Goal: Information Seeking & Learning: Check status

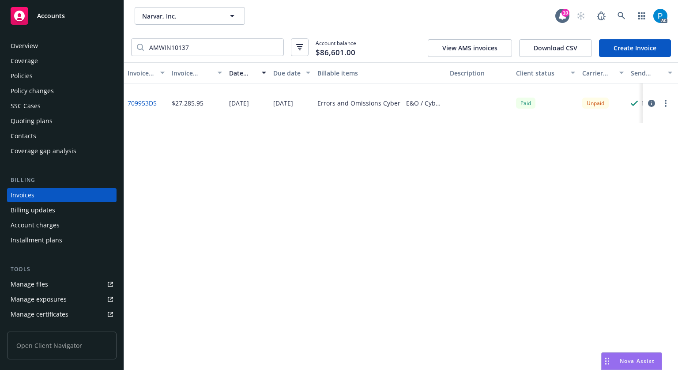
click at [80, 12] on div "Accounts" at bounding box center [62, 16] width 102 height 18
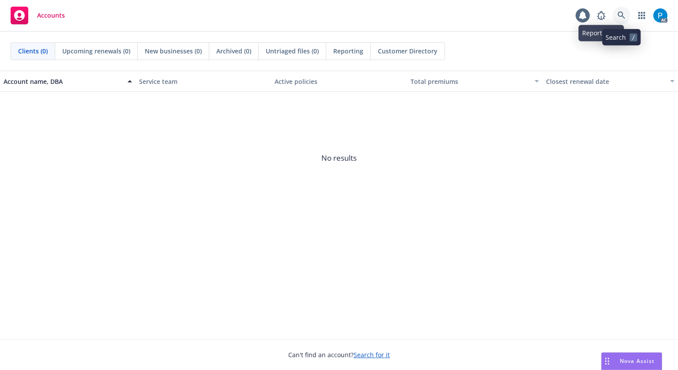
click at [618, 15] on icon at bounding box center [622, 15] width 8 height 8
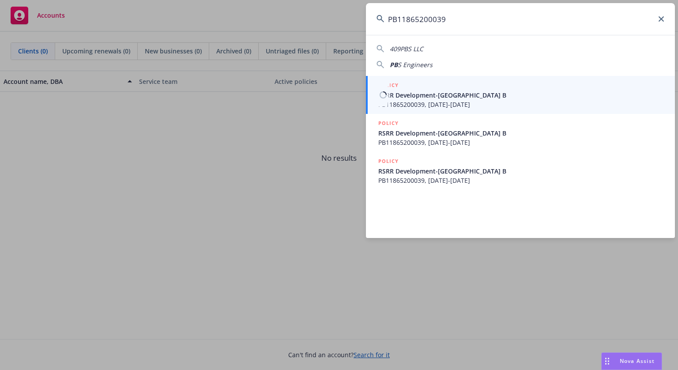
type input "PB11865200039"
click at [494, 98] on span "RSRR Development-RR Village B" at bounding box center [521, 94] width 286 height 9
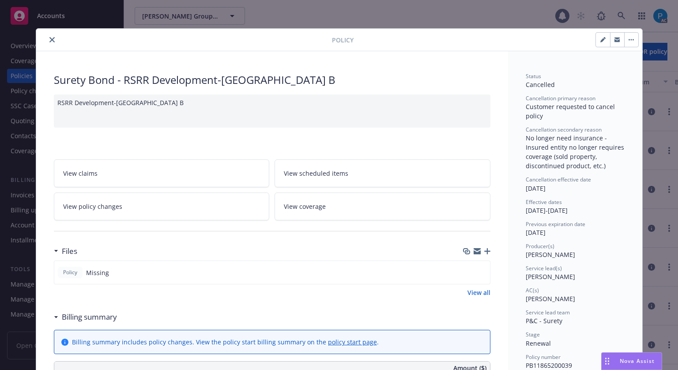
click at [49, 41] on icon "close" at bounding box center [51, 39] width 5 height 5
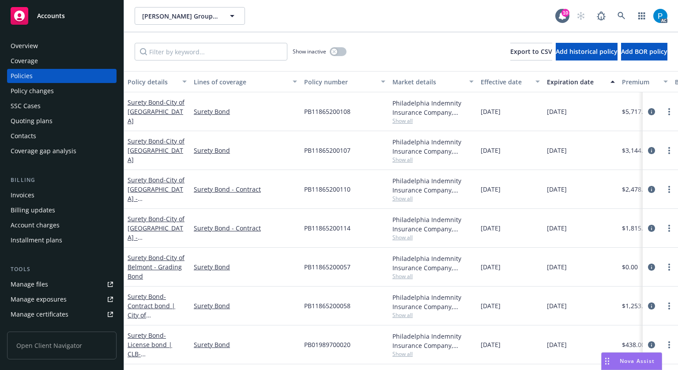
click at [36, 193] on div "Invoices" at bounding box center [62, 195] width 102 height 14
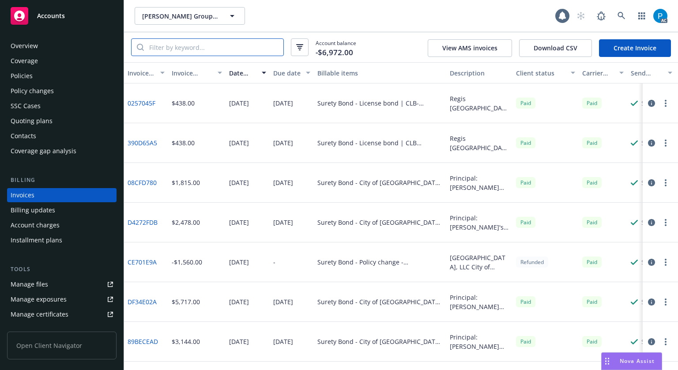
click at [212, 51] on input "search" at bounding box center [213, 47] width 139 height 17
paste input "PB11865200039"
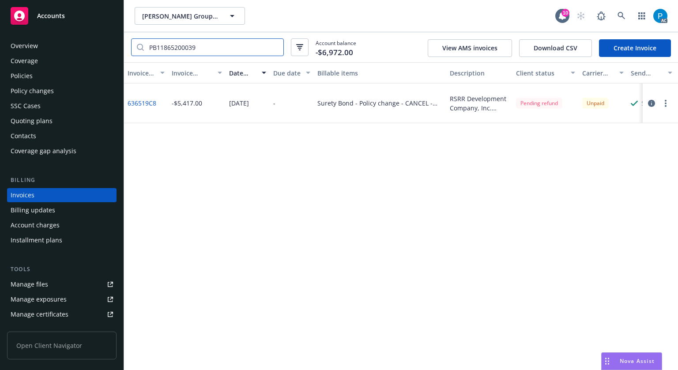
type input "PB11865200039"
click at [651, 104] on icon "button" at bounding box center [651, 103] width 7 height 7
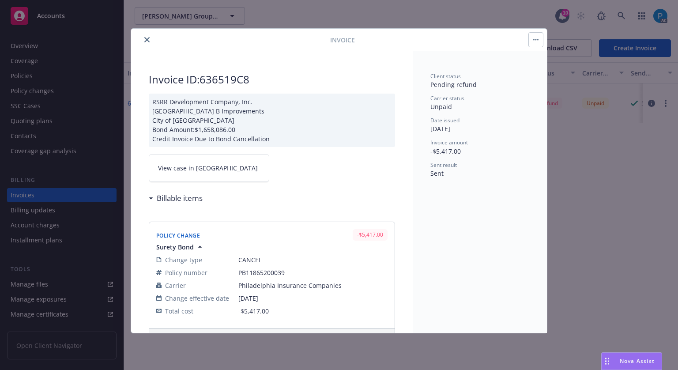
click at [203, 162] on link "View case in SSC" at bounding box center [209, 168] width 121 height 28
click at [192, 163] on span "View case in SSC" at bounding box center [208, 167] width 100 height 9
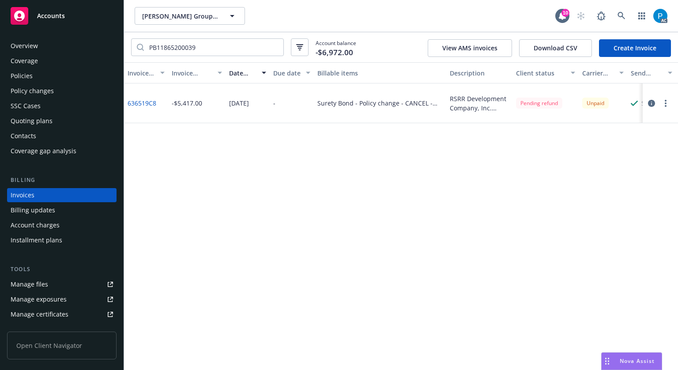
click at [56, 14] on span "Accounts" at bounding box center [51, 15] width 28 height 7
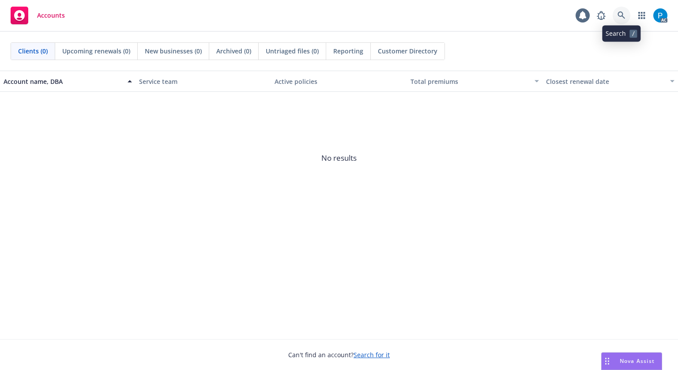
click at [614, 12] on link at bounding box center [622, 16] width 18 height 18
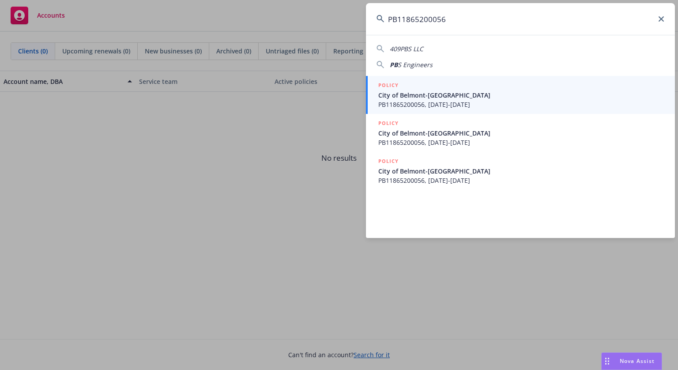
type input "PB11865200056"
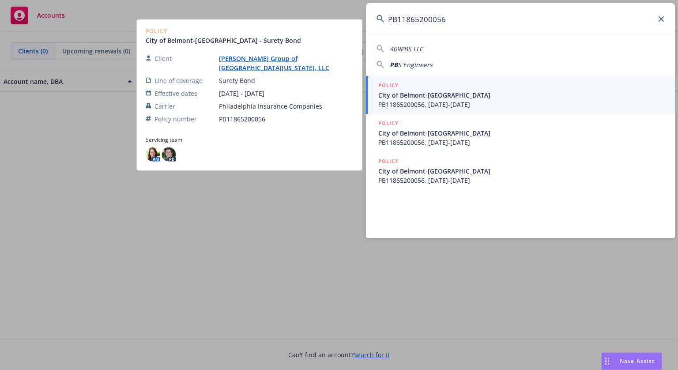
click at [478, 92] on span "City of Belmont-Firehouse Town" at bounding box center [521, 94] width 286 height 9
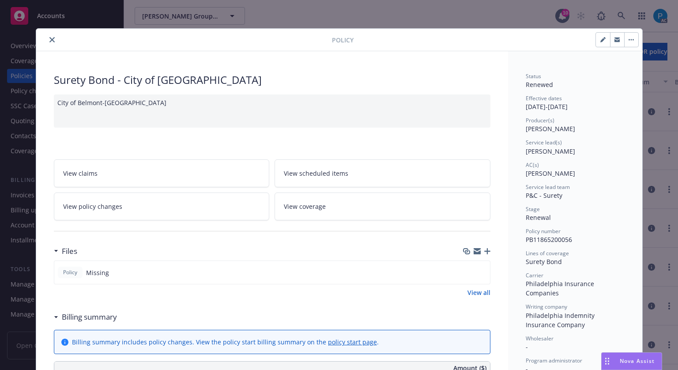
click at [49, 40] on icon "close" at bounding box center [51, 39] width 5 height 5
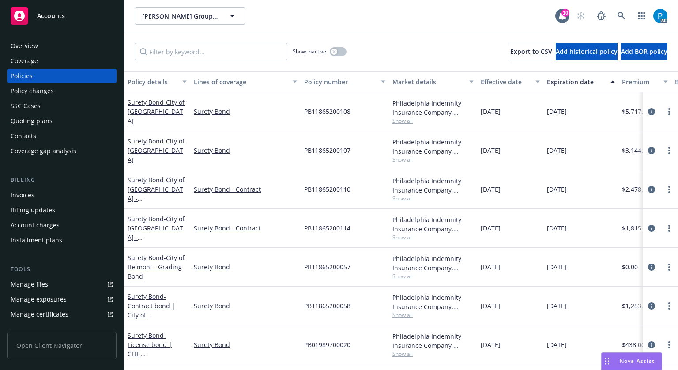
click at [26, 191] on div "Invoices" at bounding box center [23, 195] width 24 height 14
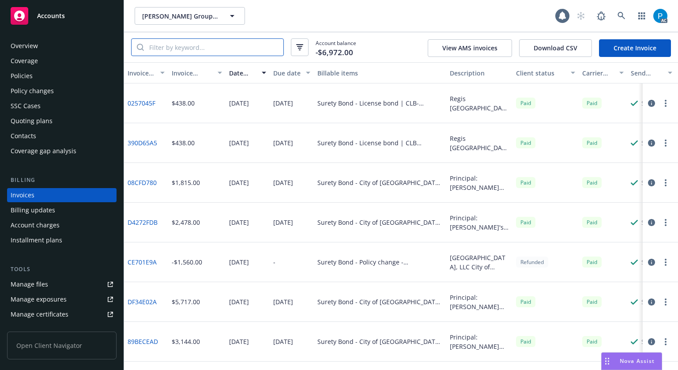
click at [188, 47] on input "search" at bounding box center [213, 47] width 139 height 17
paste input "PB11865200056"
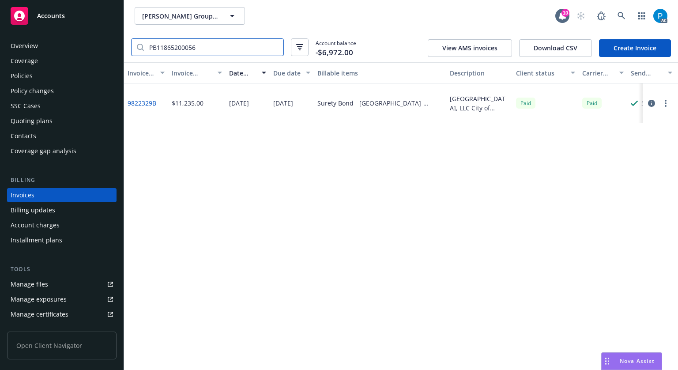
type input "PB11865200056"
click at [652, 103] on icon "button" at bounding box center [651, 103] width 7 height 7
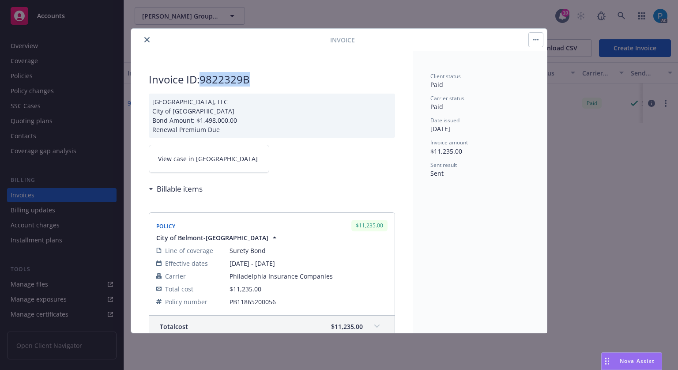
drag, startPoint x: 201, startPoint y: 75, endPoint x: 256, endPoint y: 82, distance: 55.5
click at [256, 82] on h2 "Invoice ID: 9822329B" at bounding box center [272, 79] width 246 height 14
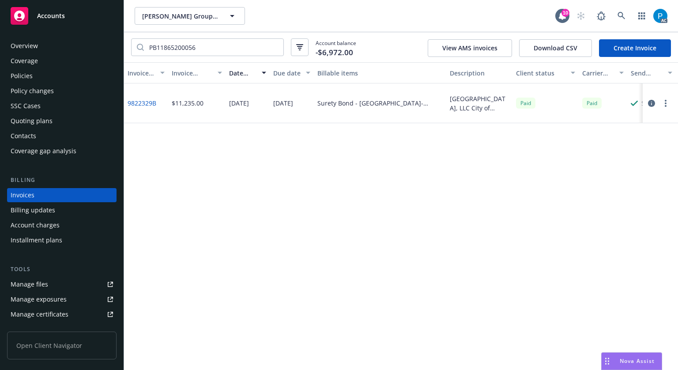
click at [67, 28] on div "Overview Coverage Policies Policy changes SSC Cases Quoting plans Contacts Cove…" at bounding box center [62, 199] width 124 height 342
click at [64, 18] on div "Accounts" at bounding box center [62, 16] width 102 height 18
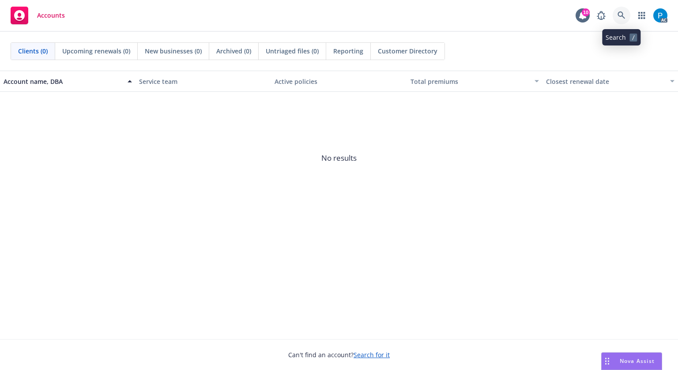
click at [624, 16] on icon at bounding box center [622, 15] width 8 height 8
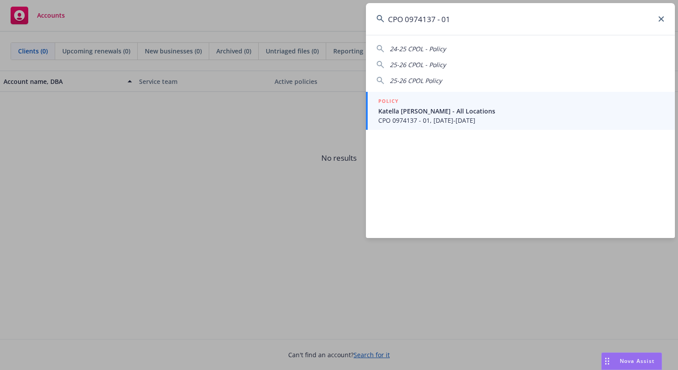
type input "CPO 0974137 - 01"
click at [477, 108] on span "Katella Knott - All Locations" at bounding box center [521, 110] width 286 height 9
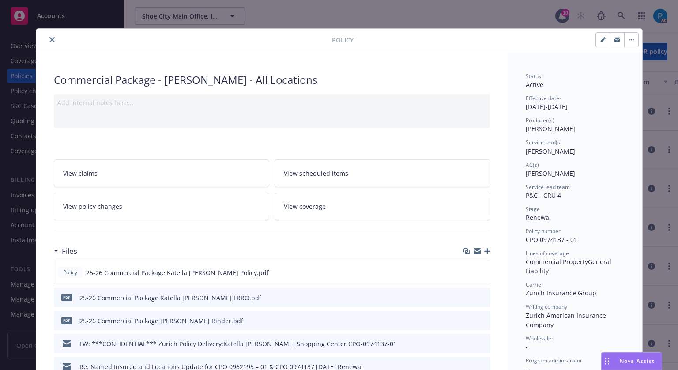
click at [49, 41] on icon "close" at bounding box center [51, 39] width 5 height 5
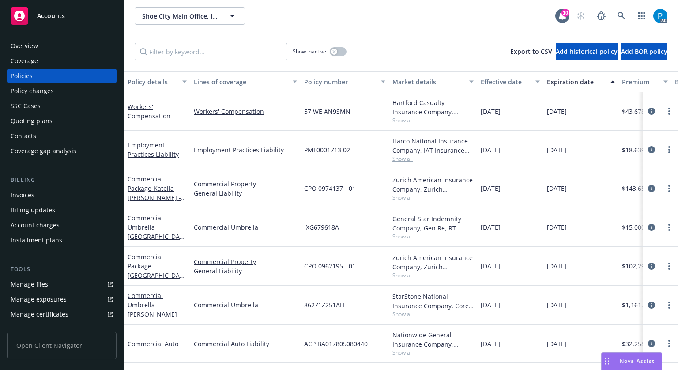
click at [37, 196] on div "Invoices" at bounding box center [62, 195] width 102 height 14
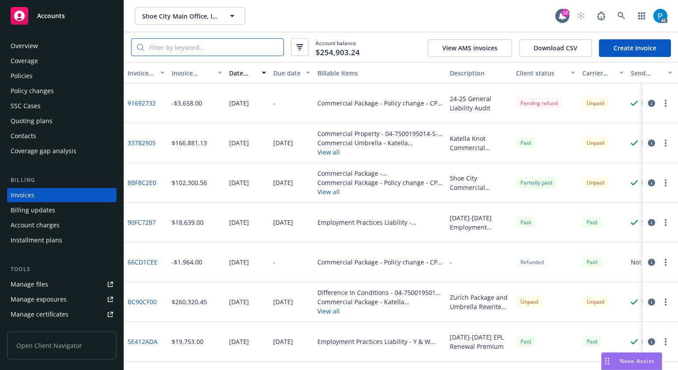
click at [201, 44] on input "search" at bounding box center [213, 47] width 139 height 17
paste input "CPO 0974137 - 01"
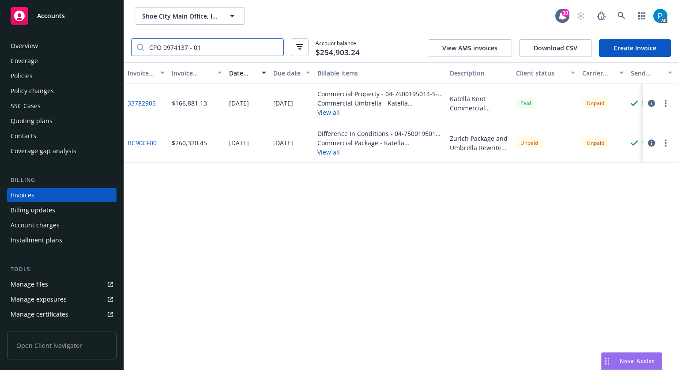
type input "CPO 0974137 - 01"
click at [650, 102] on icon "button" at bounding box center [651, 103] width 7 height 7
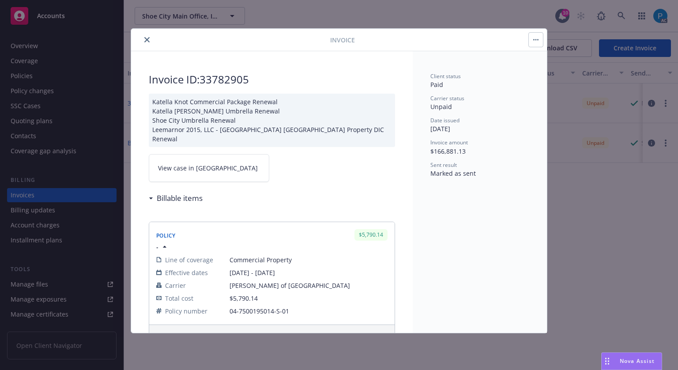
click at [219, 158] on link "View case in SSC" at bounding box center [209, 168] width 121 height 28
drag, startPoint x: 251, startPoint y: 80, endPoint x: 203, endPoint y: 74, distance: 48.1
click at [203, 74] on h2 "Invoice ID: 33782905" at bounding box center [272, 79] width 246 height 14
copy h2 "33782905"
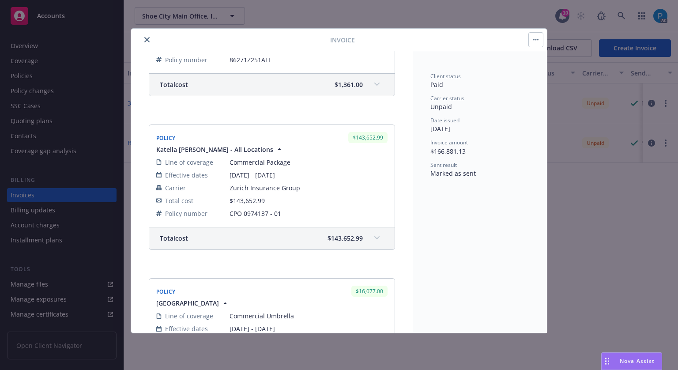
scroll to position [486, 0]
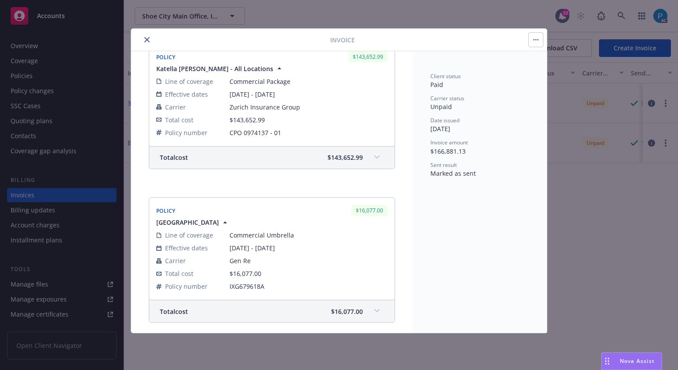
click at [338, 153] on span "$143,652.99" at bounding box center [345, 157] width 35 height 9
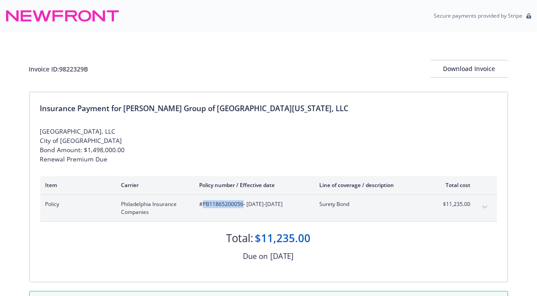
drag, startPoint x: 204, startPoint y: 211, endPoint x: 241, endPoint y: 217, distance: 37.9
click at [241, 208] on span "#PB11865200056 - 05/18/2024-05/18/2025" at bounding box center [253, 204] width 106 height 8
copy span "PB11865200056"
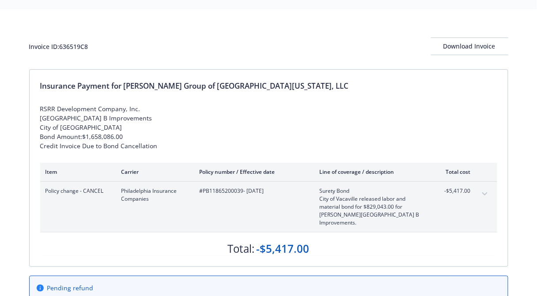
scroll to position [35, 0]
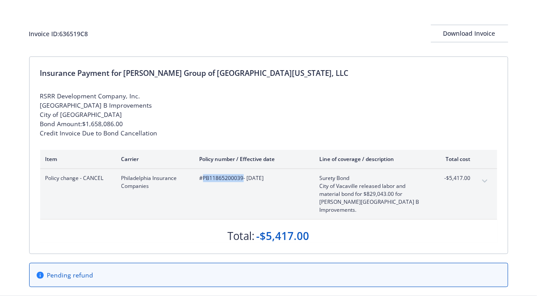
drag, startPoint x: 203, startPoint y: 176, endPoint x: 241, endPoint y: 180, distance: 38.2
click at [241, 180] on span "#PB11865200039 - 02/14/2024" at bounding box center [253, 178] width 106 height 8
copy span "PB11865200039"
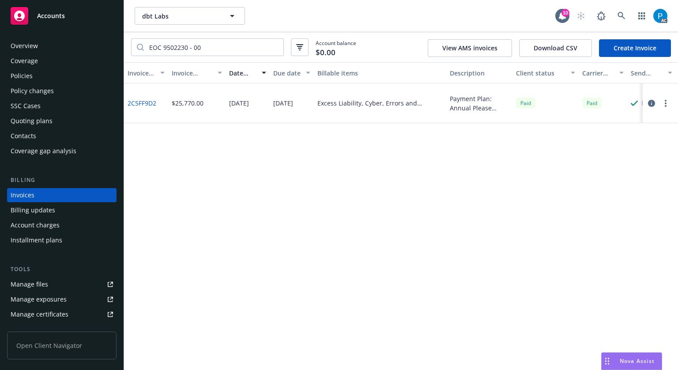
click at [42, 12] on span "Accounts" at bounding box center [51, 15] width 28 height 7
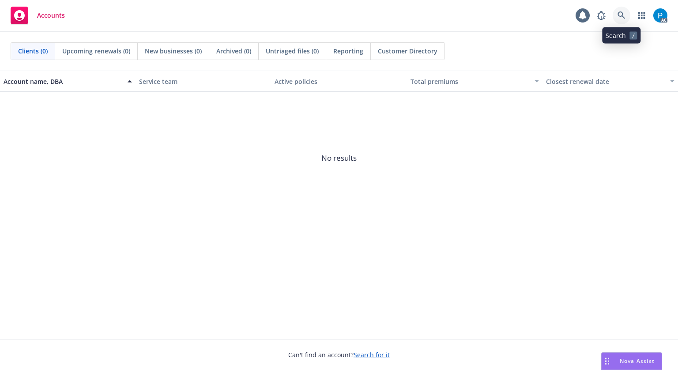
click at [616, 13] on link at bounding box center [622, 16] width 18 height 18
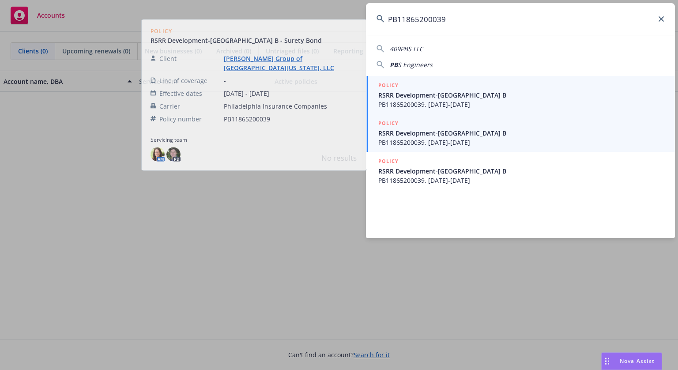
type input "PB11865200039"
click at [456, 104] on span "PB11865200039, 07/24/2023-07/24/2024" at bounding box center [521, 104] width 286 height 9
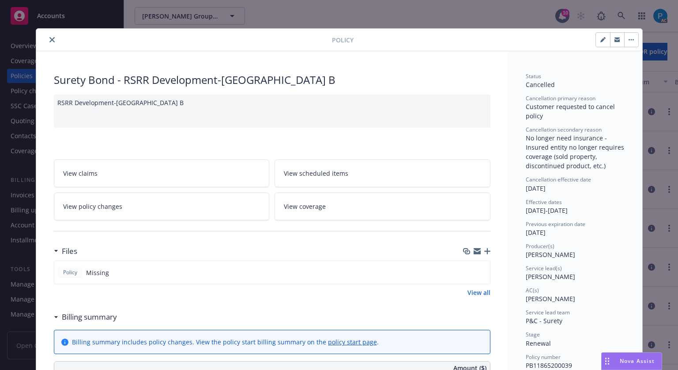
click at [50, 40] on icon "close" at bounding box center [51, 39] width 5 height 5
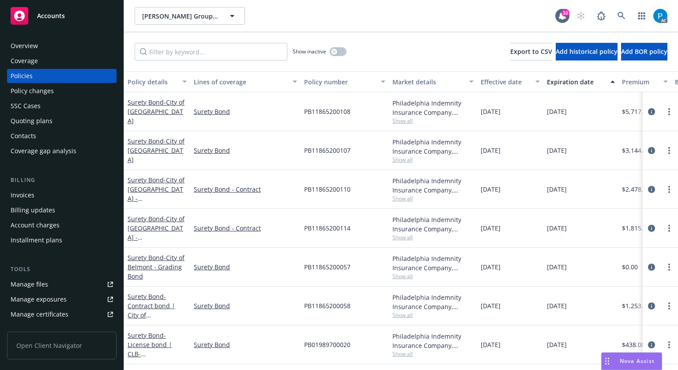
click at [26, 196] on div "Invoices" at bounding box center [23, 195] width 24 height 14
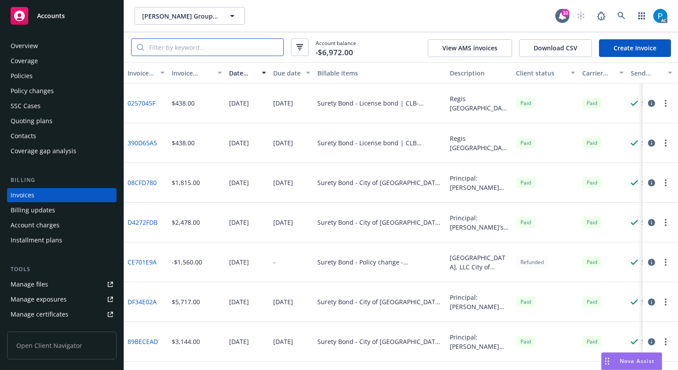
click at [222, 45] on input "search" at bounding box center [213, 47] width 139 height 17
paste input "PB11865200039"
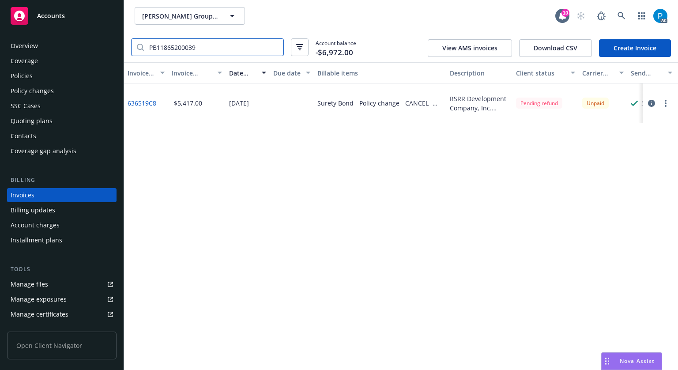
type input "PB11865200039"
click at [651, 106] on icon "button" at bounding box center [651, 103] width 7 height 7
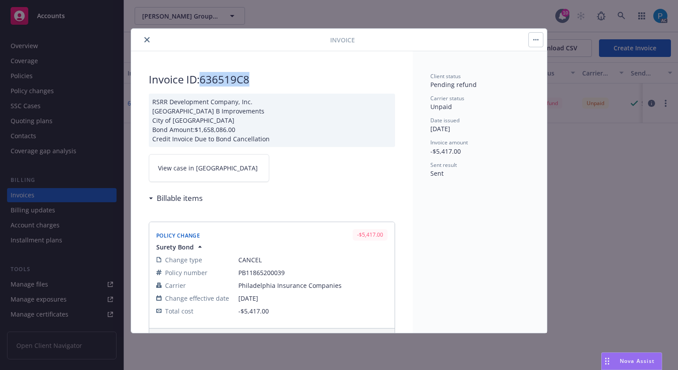
drag, startPoint x: 251, startPoint y: 81, endPoint x: 203, endPoint y: 82, distance: 47.7
click at [203, 82] on h2 "Invoice ID: 636519C8" at bounding box center [272, 79] width 246 height 14
copy h2 "636519C8"
click at [194, 169] on span "View case in SSC" at bounding box center [208, 167] width 100 height 9
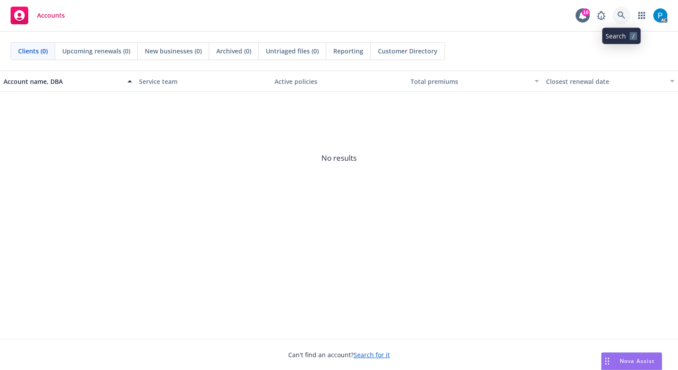
click at [625, 12] on icon at bounding box center [622, 15] width 8 height 8
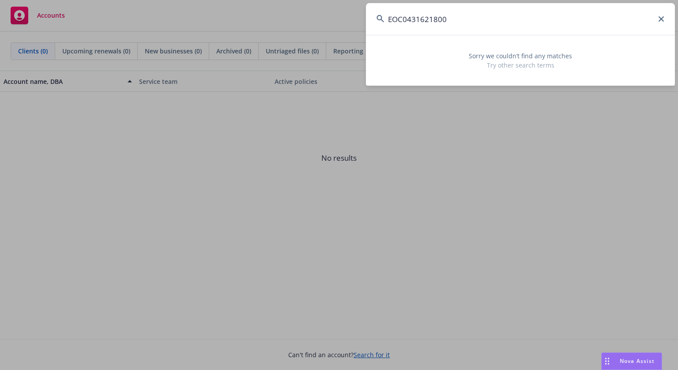
click at [440, 22] on input "EOC0431621800" at bounding box center [520, 19] width 309 height 32
paste input "4527807-"
drag, startPoint x: 407, startPoint y: 18, endPoint x: 410, endPoint y: 29, distance: 11.3
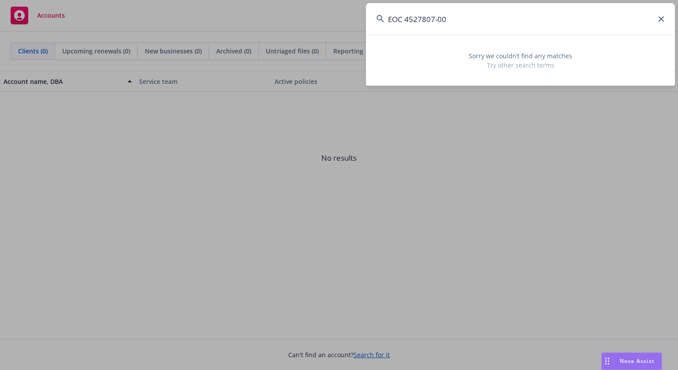
click at [407, 18] on input "EOC 4527807-00" at bounding box center [520, 19] width 309 height 32
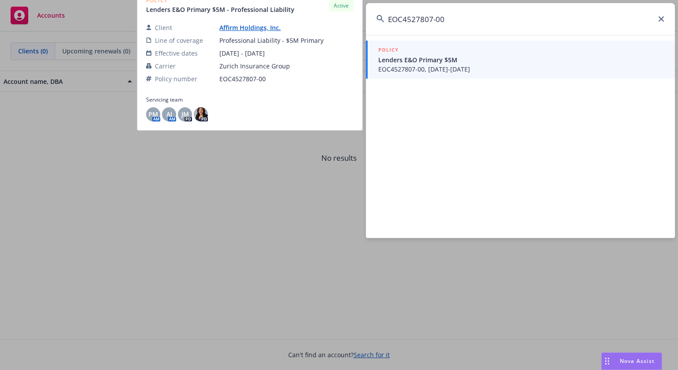
type input "EOC4527807-00"
click at [437, 66] on span "EOC4527807-00, 03/31/2025-03/31/2026" at bounding box center [521, 68] width 286 height 9
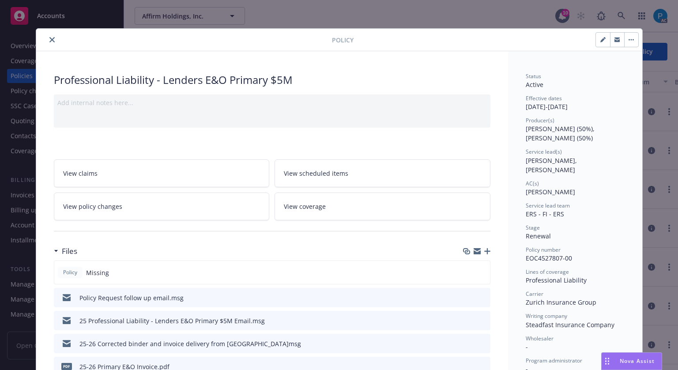
click at [49, 38] on icon "close" at bounding box center [51, 39] width 5 height 5
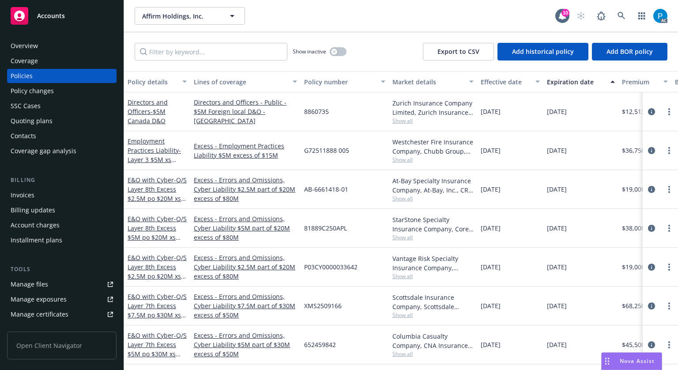
click at [29, 194] on div "Invoices" at bounding box center [23, 195] width 24 height 14
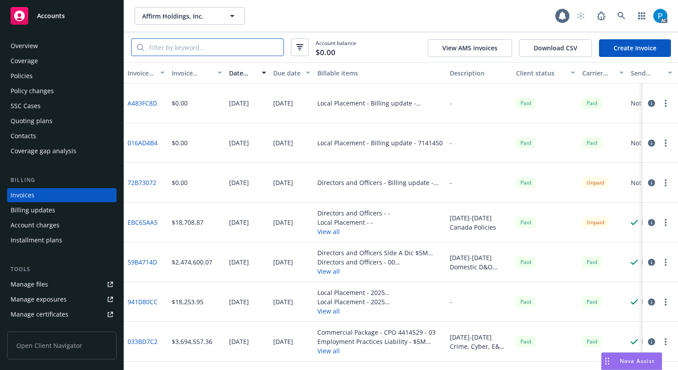
click at [195, 46] on input "search" at bounding box center [213, 47] width 139 height 17
paste input "EOC4527807-00"
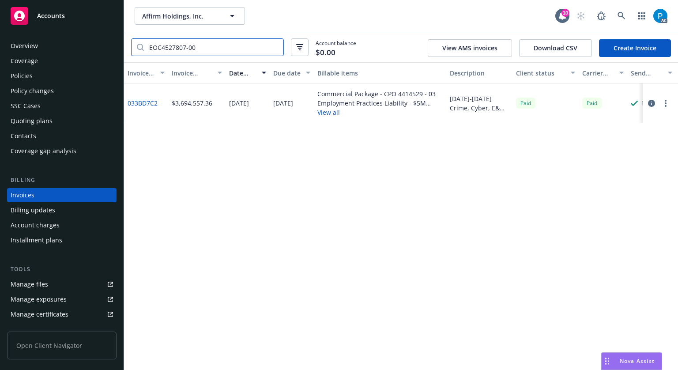
type input "EOC4527807-00"
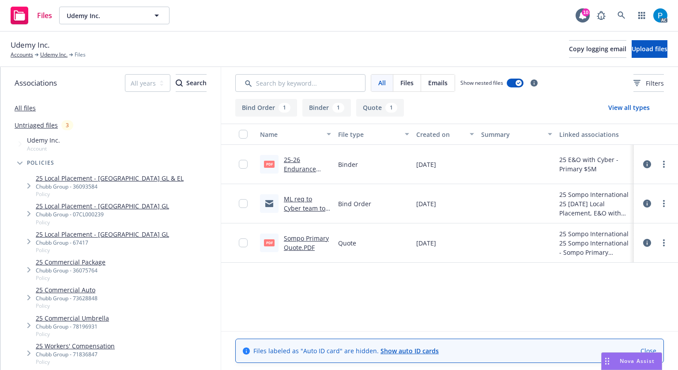
click at [300, 169] on link "25-26 Endurance American E&O $5M Binder .PDF" at bounding box center [305, 177] width 43 height 45
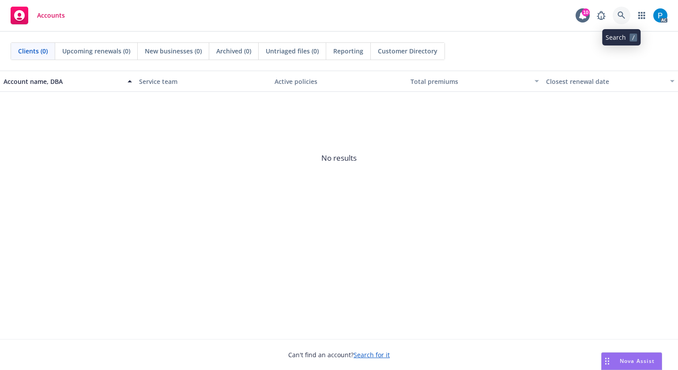
click at [621, 13] on icon at bounding box center [622, 15] width 8 height 8
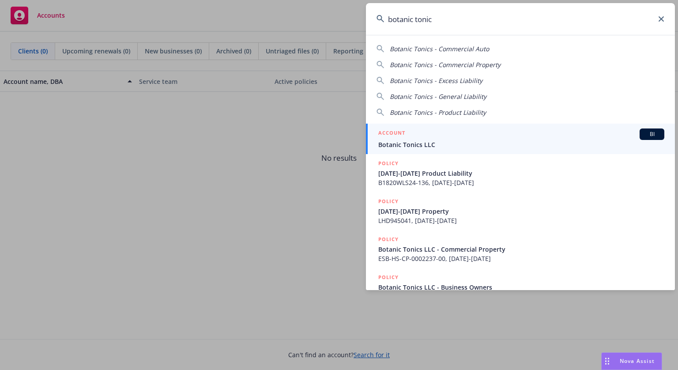
type input "botanic tonic"
click at [434, 141] on span "Botanic Tonics LLC" at bounding box center [521, 144] width 286 height 9
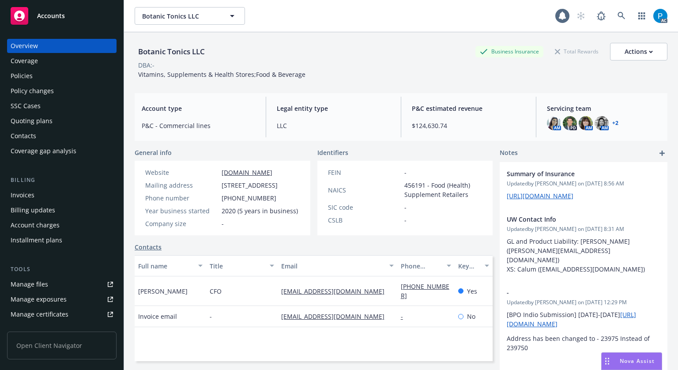
click at [35, 191] on div "Invoices" at bounding box center [62, 195] width 102 height 14
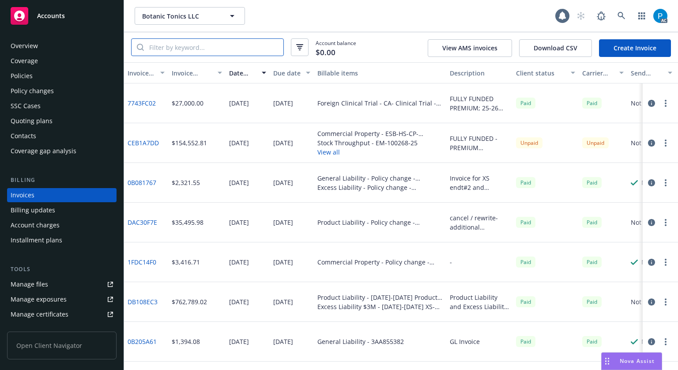
click at [200, 43] on input "search" at bounding box center [213, 47] width 139 height 17
paste input "IMA-25005550-01"
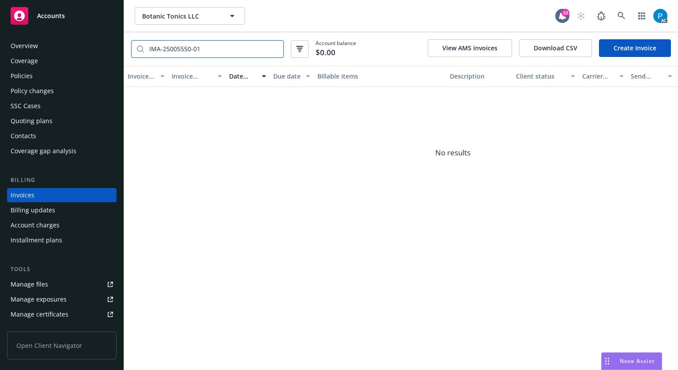
type input "IMA-25005550-01"
